Goal: Check status: Check status

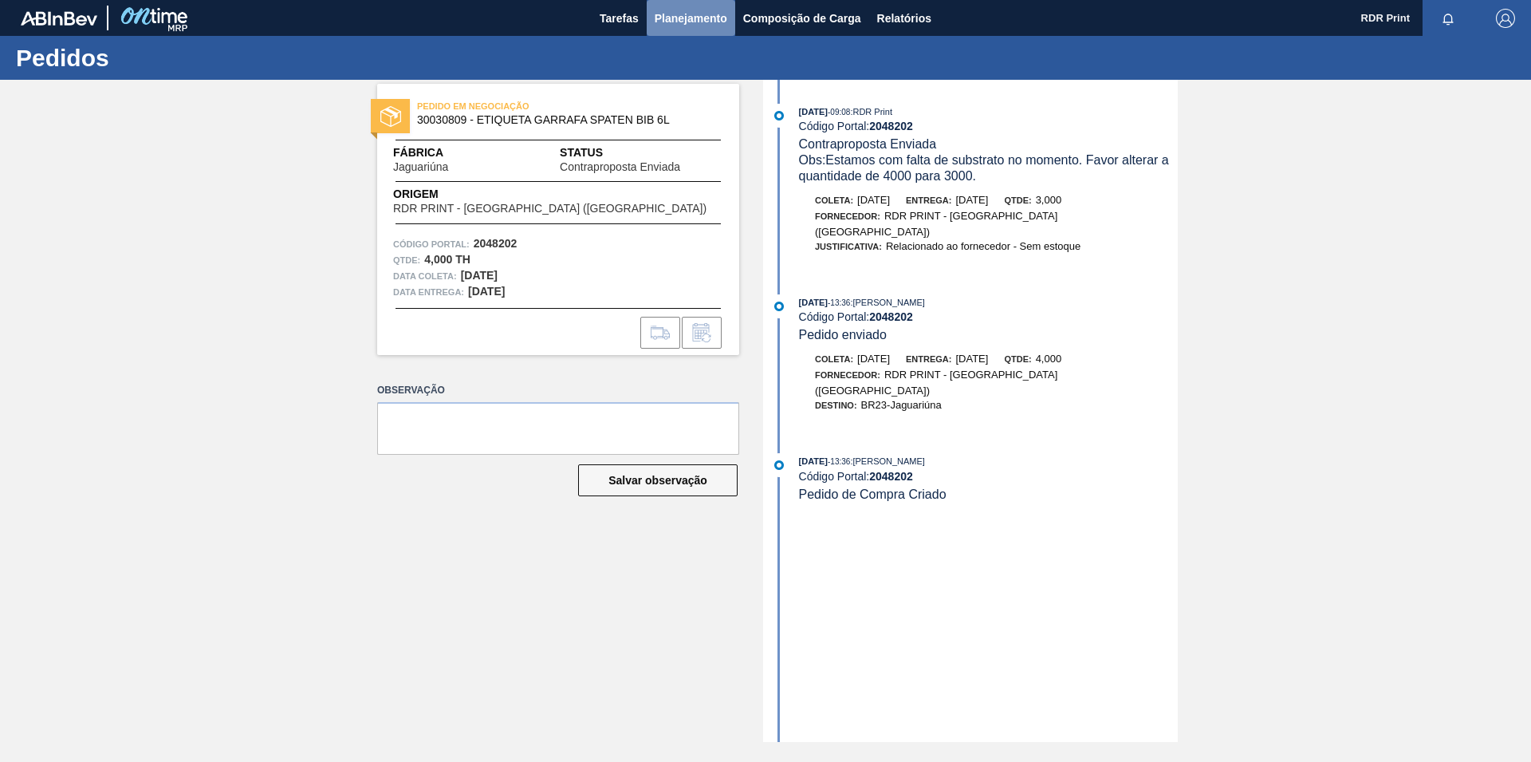
click at [686, 10] on span "Planejamento" at bounding box center [691, 18] width 73 height 19
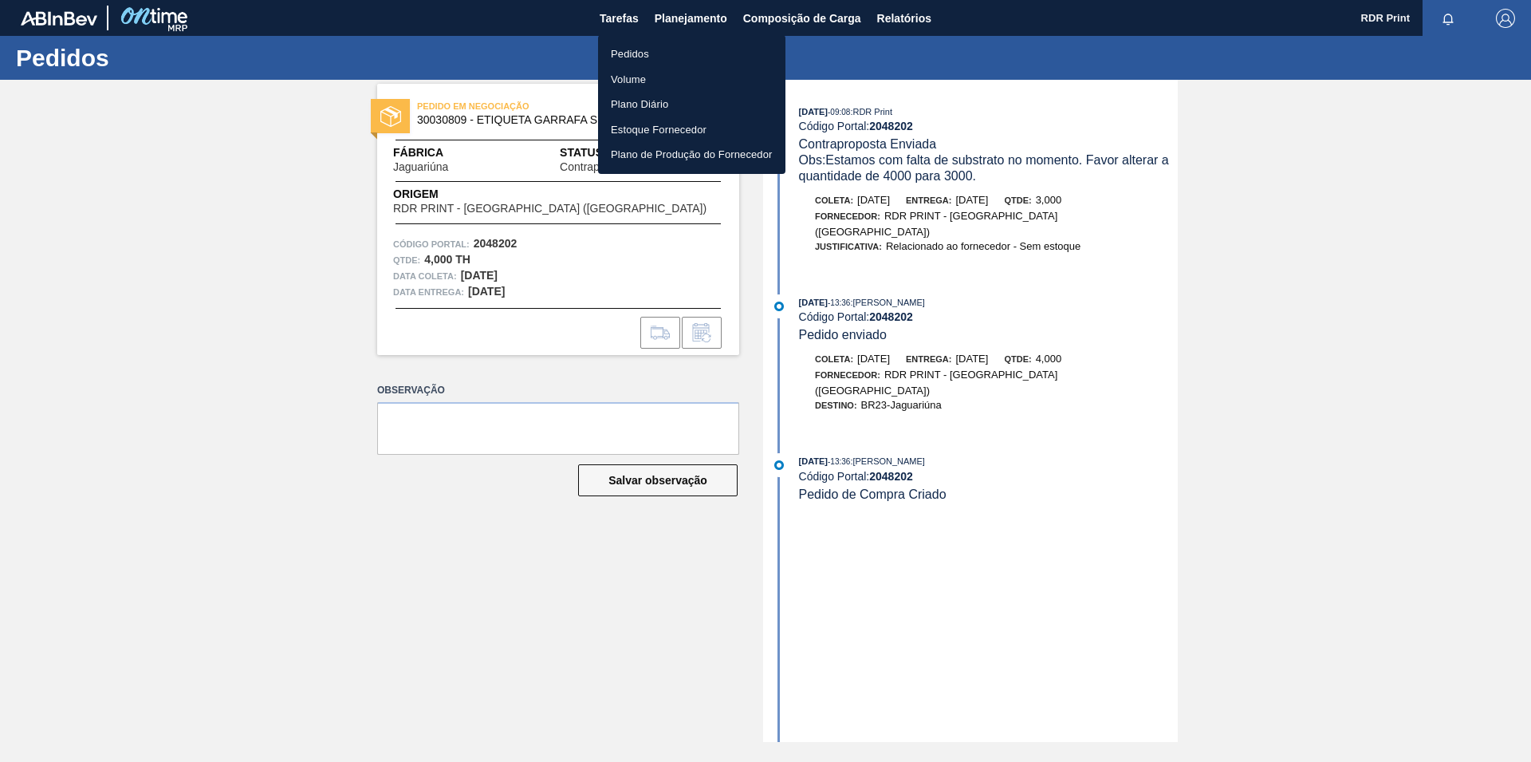
click at [621, 50] on li "Pedidos" at bounding box center [691, 54] width 187 height 26
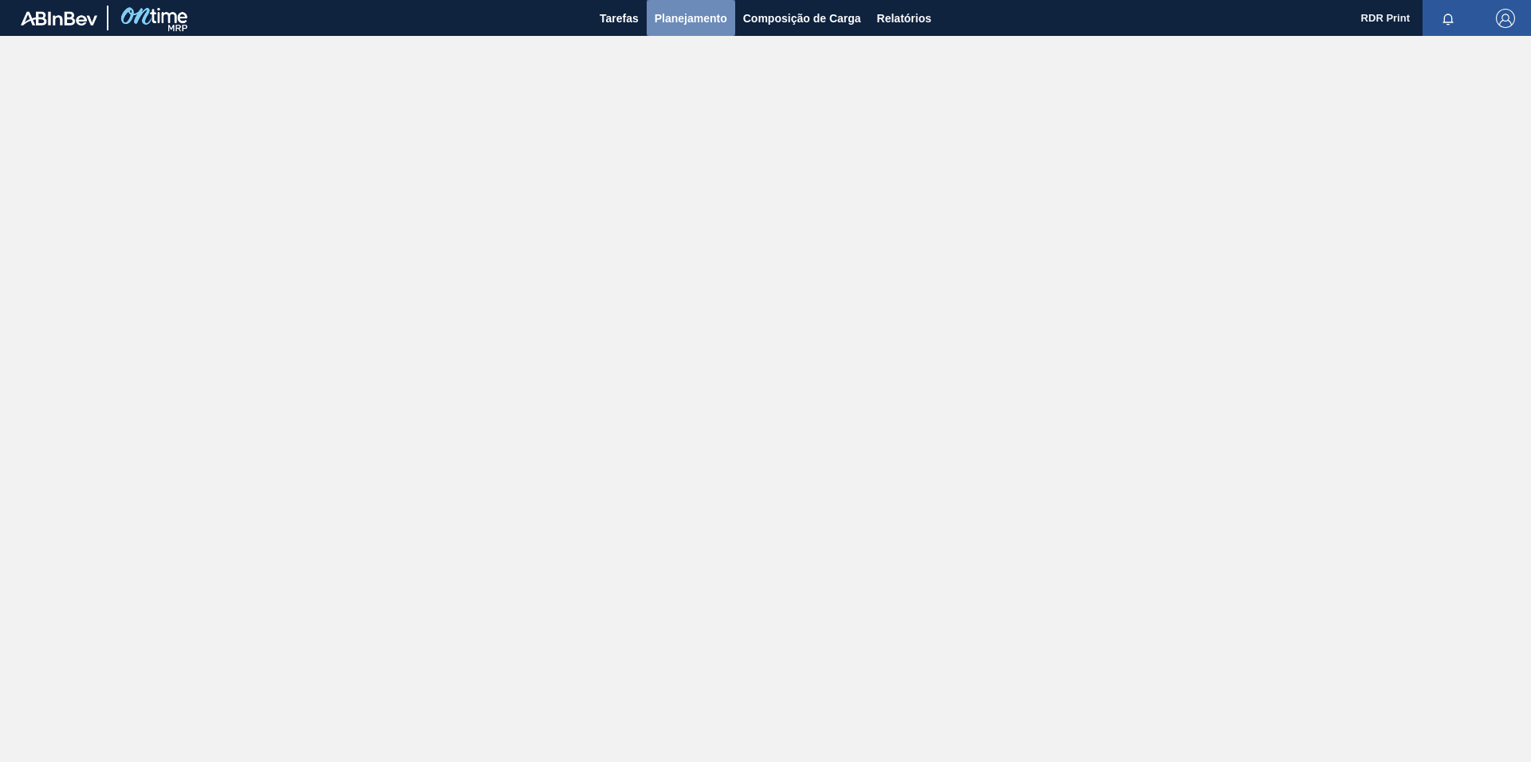
click at [701, 24] on span "Planejamento" at bounding box center [691, 18] width 73 height 19
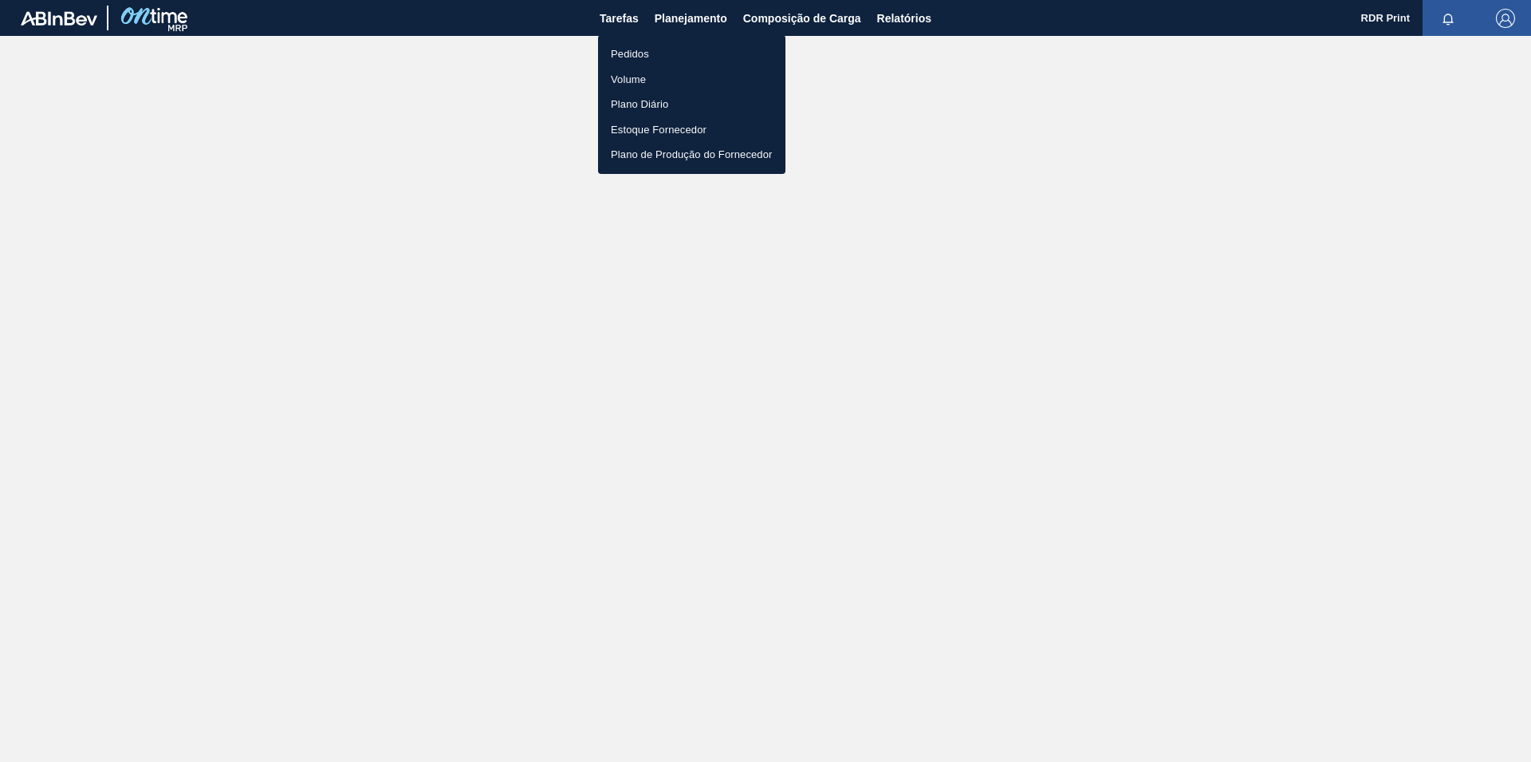
click at [621, 57] on li "Pedidos" at bounding box center [691, 54] width 187 height 26
